Goal: Task Accomplishment & Management: Complete application form

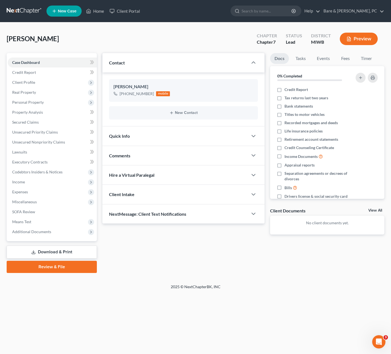
click at [73, 12] on span "New Case" at bounding box center [67, 11] width 19 height 4
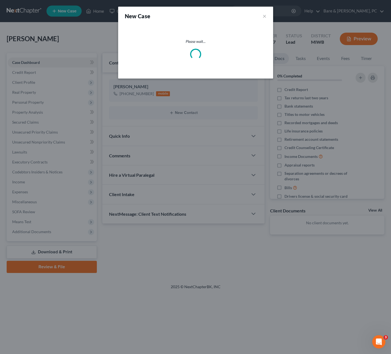
select select "41"
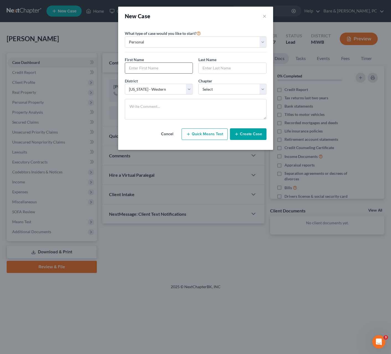
click at [147, 68] on input "text" at bounding box center [159, 68] width 68 height 11
type input "[PERSON_NAME]"
click at [199, 84] on select "Select 7 11 12 13" at bounding box center [233, 89] width 68 height 11
select select "0"
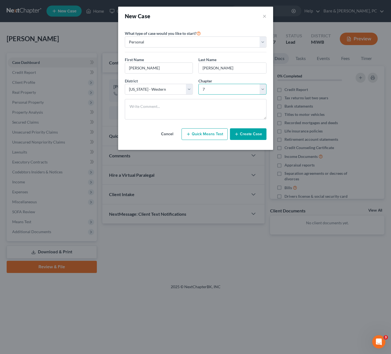
click option "7" at bounding box center [0, 0] width 0 height 0
click at [250, 134] on button "Create Case" at bounding box center [248, 134] width 37 height 12
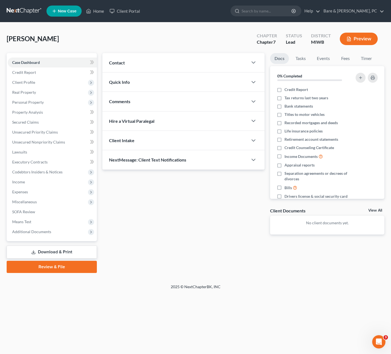
click at [164, 63] on div "Contact" at bounding box center [175, 62] width 146 height 19
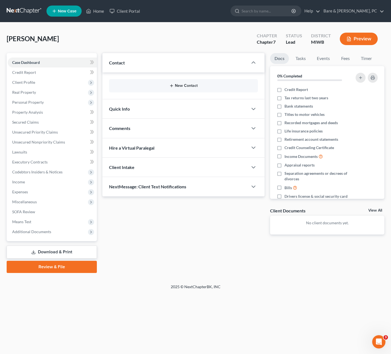
click at [180, 86] on button "New Contact" at bounding box center [184, 86] width 140 height 4
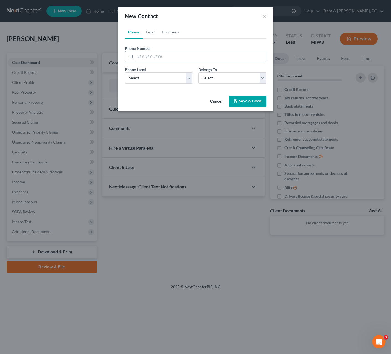
click at [141, 58] on input "tel" at bounding box center [200, 57] width 131 height 11
type input "[PHONE_NUMBER]"
click at [125, 73] on select "Select Mobile Home Work Other" at bounding box center [159, 78] width 68 height 11
select select "0"
click option "Mobile" at bounding box center [0, 0] width 0 height 0
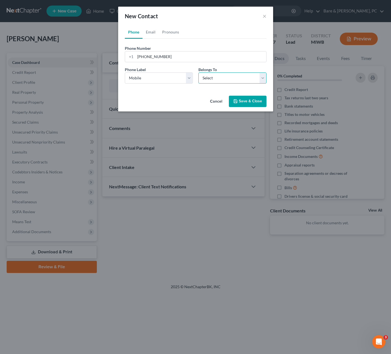
click at [199, 73] on select "Select Client Other" at bounding box center [233, 78] width 68 height 11
select select "0"
click option "Client" at bounding box center [0, 0] width 0 height 0
select select "0"
click at [152, 31] on link "Email" at bounding box center [151, 31] width 16 height 13
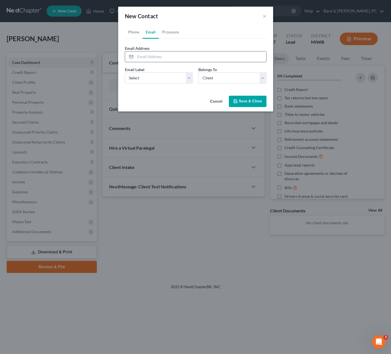
click at [143, 56] on input "email" at bounding box center [200, 57] width 131 height 11
type input "[EMAIL_ADDRESS][DOMAIN_NAME]"
click at [125, 73] on select "Select Home Work Other" at bounding box center [159, 78] width 68 height 11
select select "0"
click option "Home" at bounding box center [0, 0] width 0 height 0
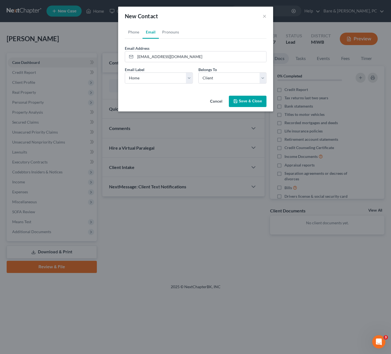
click at [250, 102] on button "Save & Close" at bounding box center [248, 102] width 38 height 12
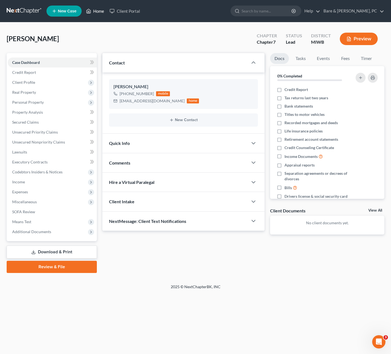
click at [102, 10] on link "Home" at bounding box center [95, 11] width 24 height 10
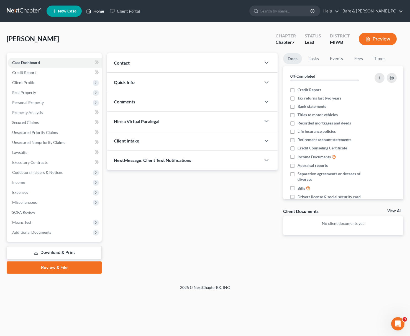
click at [96, 15] on link "Home" at bounding box center [95, 11] width 24 height 10
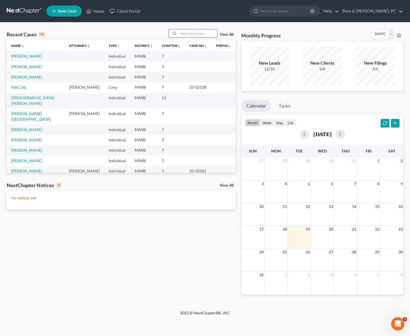
click at [194, 34] on input "search" at bounding box center [197, 33] width 39 height 8
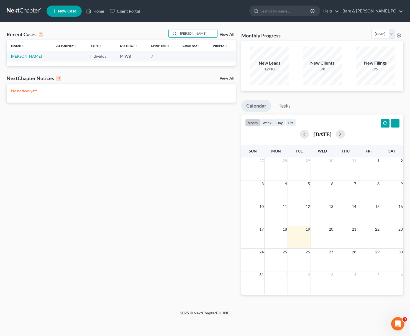
type input "wilcox"
click at [29, 56] on link "[PERSON_NAME]" at bounding box center [26, 56] width 31 height 5
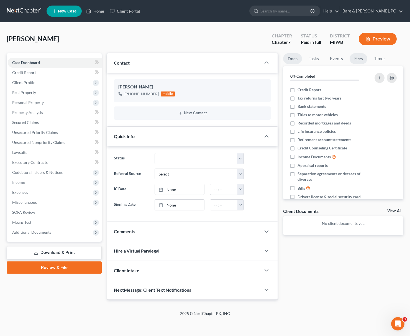
click at [358, 60] on link "Fees" at bounding box center [358, 58] width 18 height 11
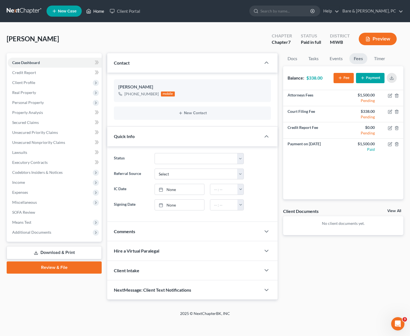
click at [99, 11] on link "Home" at bounding box center [95, 11] width 24 height 10
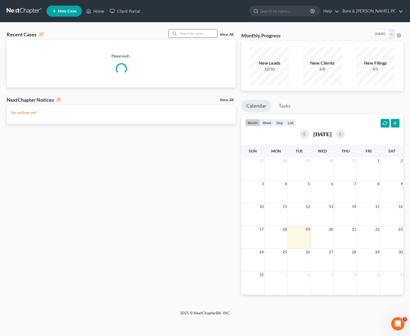
click at [187, 34] on input "search" at bounding box center [197, 33] width 39 height 8
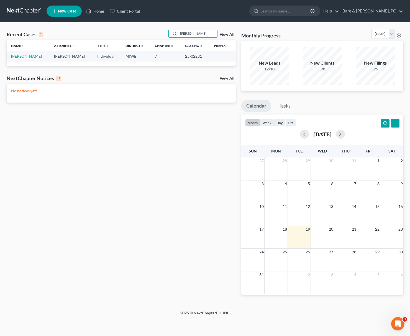
type input "oliver"
click at [34, 57] on link "[PERSON_NAME]" at bounding box center [26, 56] width 31 height 5
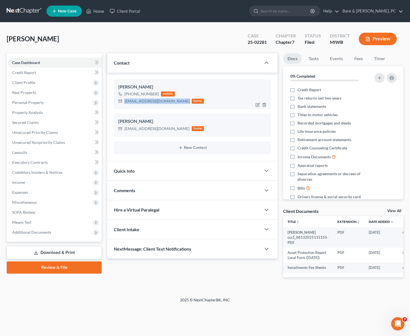
drag, startPoint x: 124, startPoint y: 100, endPoint x: 162, endPoint y: 103, distance: 37.5
click at [165, 104] on div "thadjoliver@gmail.com home" at bounding box center [161, 100] width 86 height 7
copy div "thadjoliver@gmail.com"
